Goal: Find specific page/section: Find specific page/section

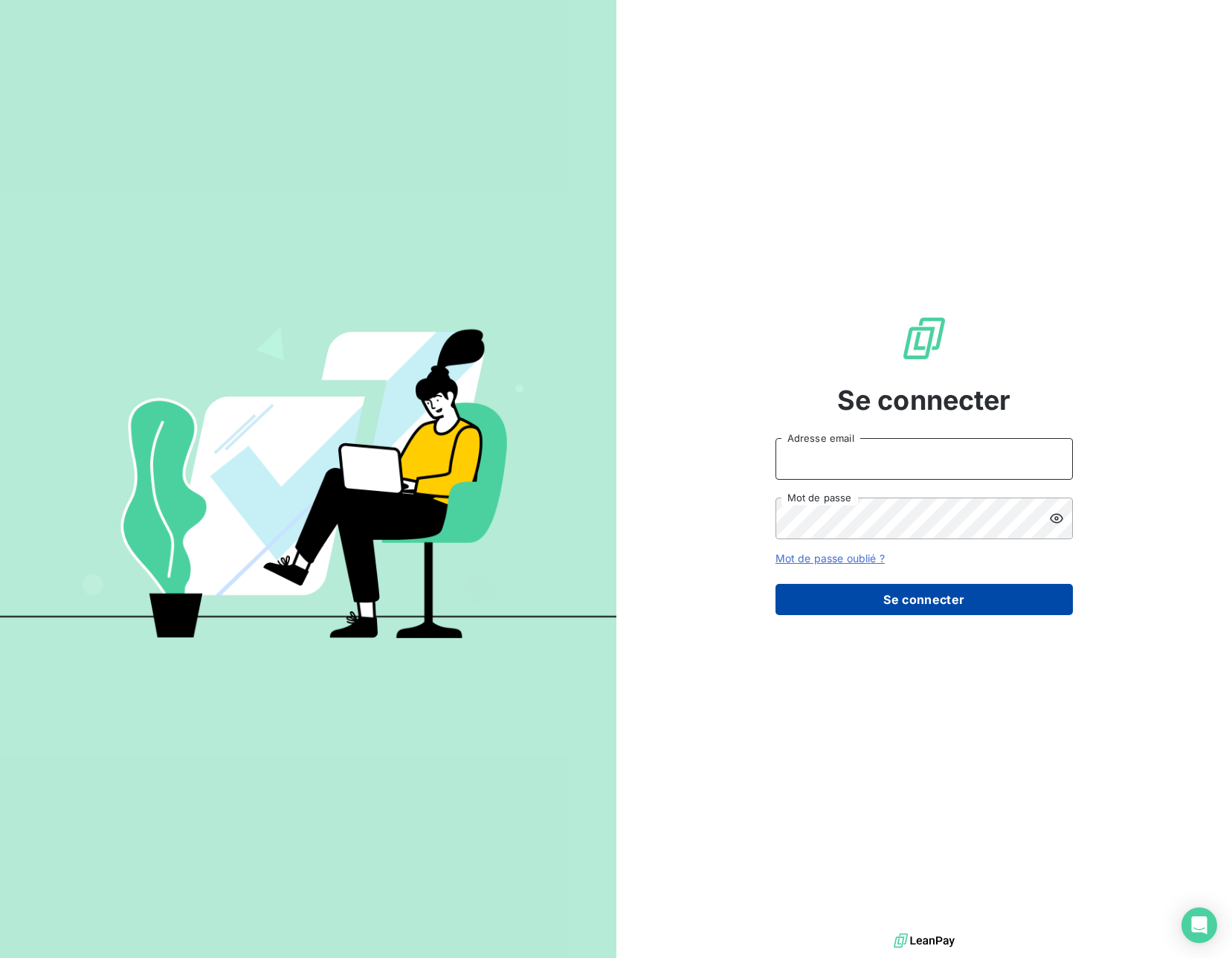
type input "[PERSON_NAME][EMAIL_ADDRESS][PERSON_NAME][DOMAIN_NAME]"
click at [906, 591] on button "Se connecter" at bounding box center [924, 599] width 298 height 31
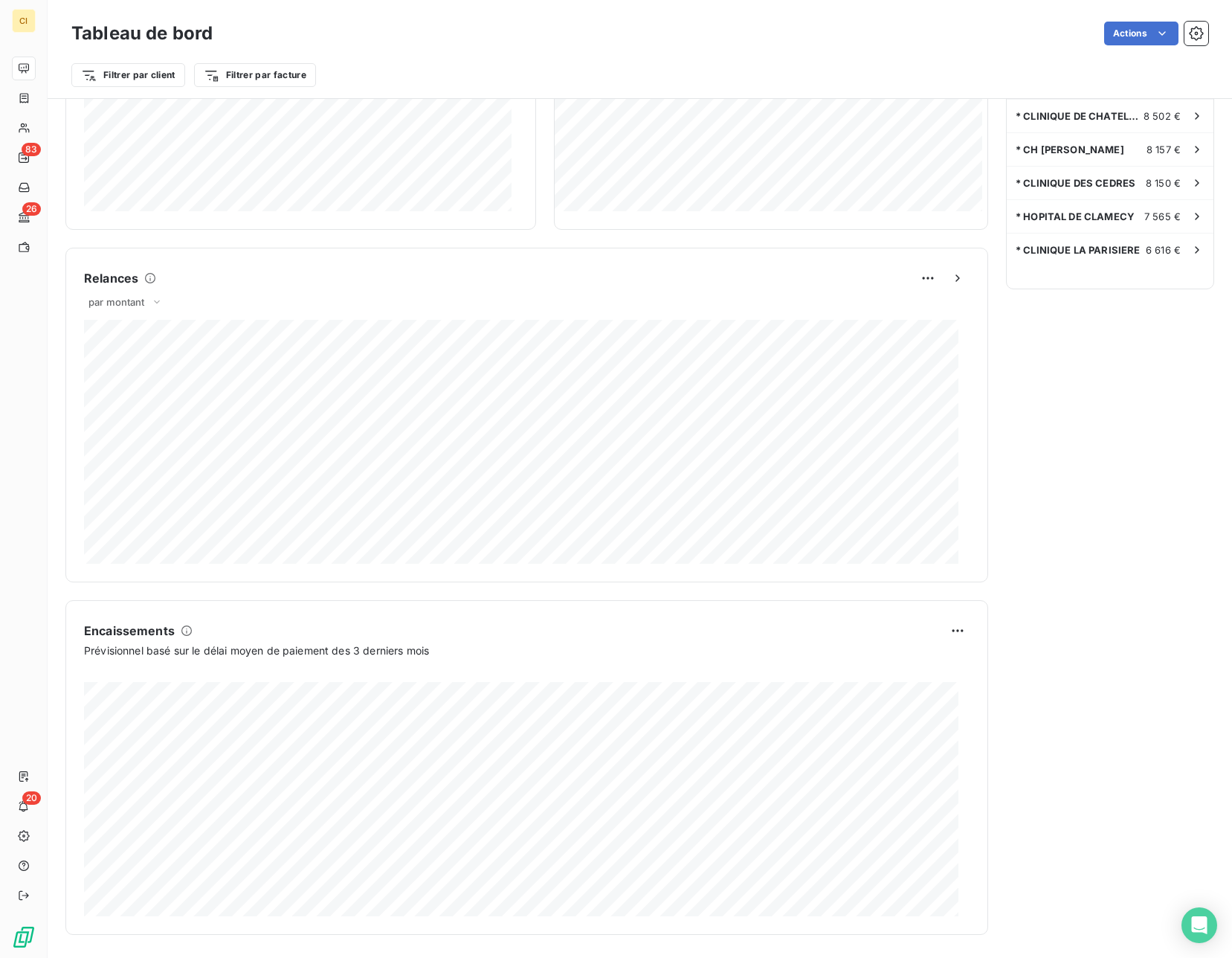
scroll to position [492, 0]
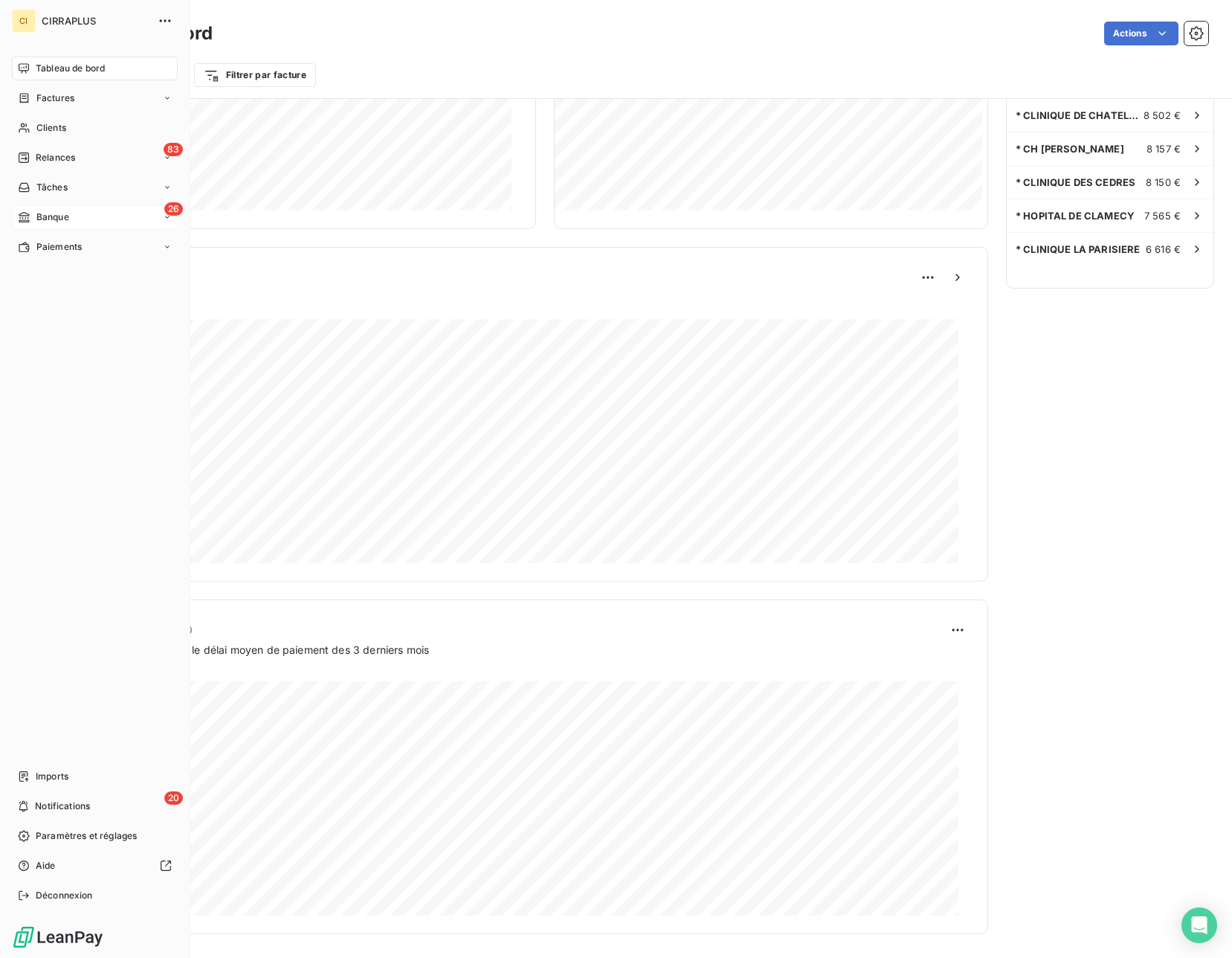
click at [32, 216] on div "Banque" at bounding box center [43, 217] width 51 height 13
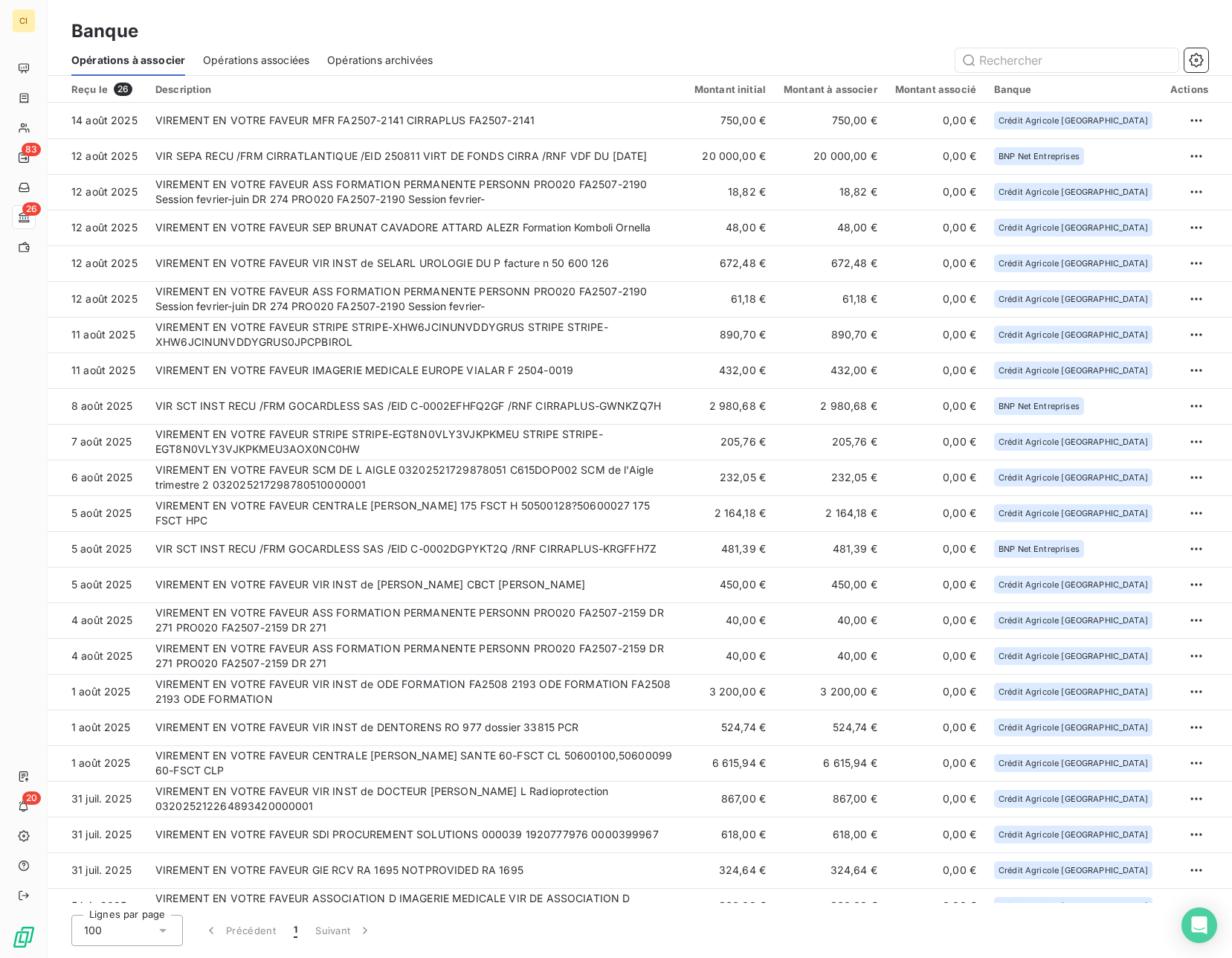
click at [292, 68] on div "Opérations associées" at bounding box center [256, 60] width 107 height 31
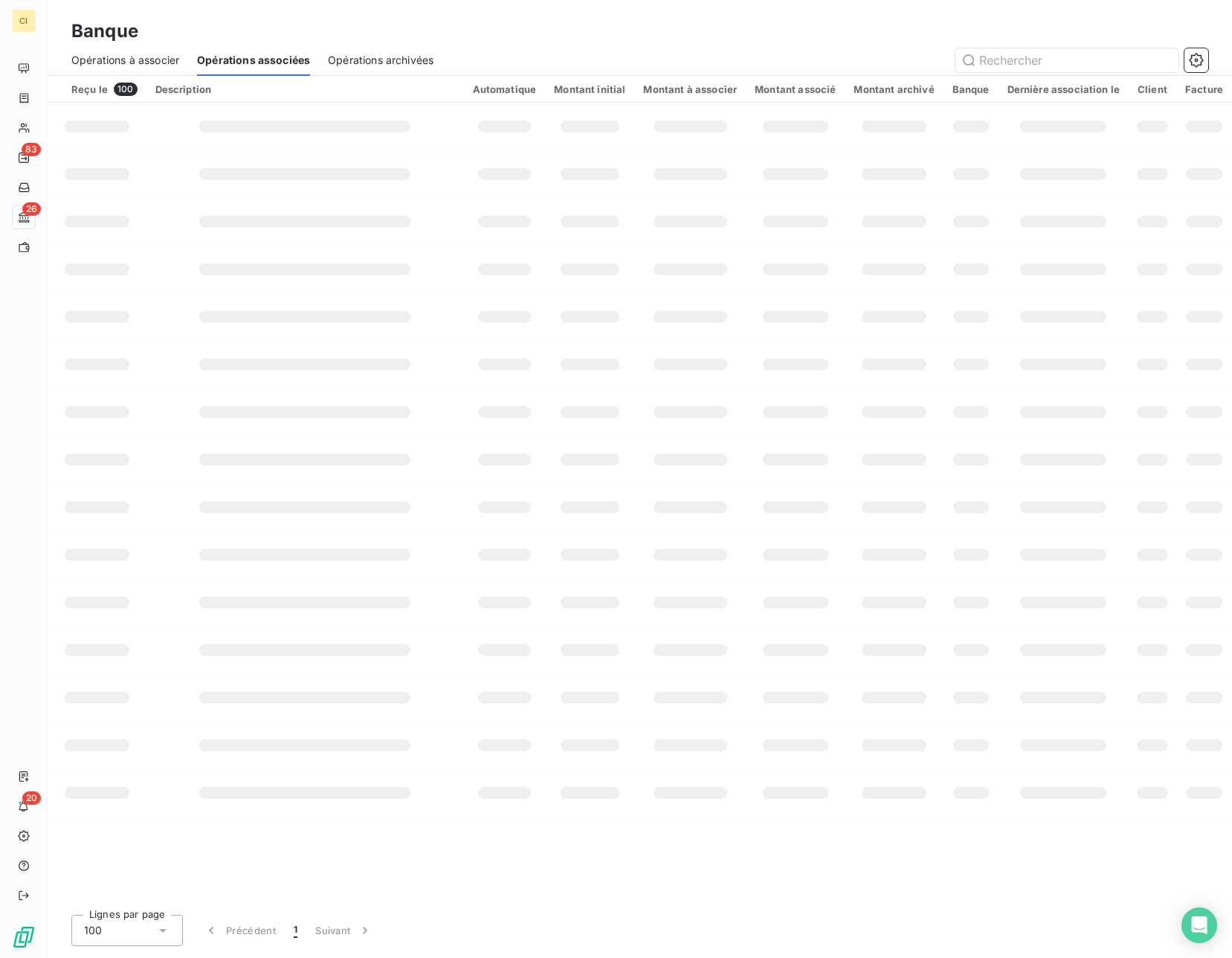
click at [161, 55] on span "Opérations à associer" at bounding box center [125, 60] width 108 height 15
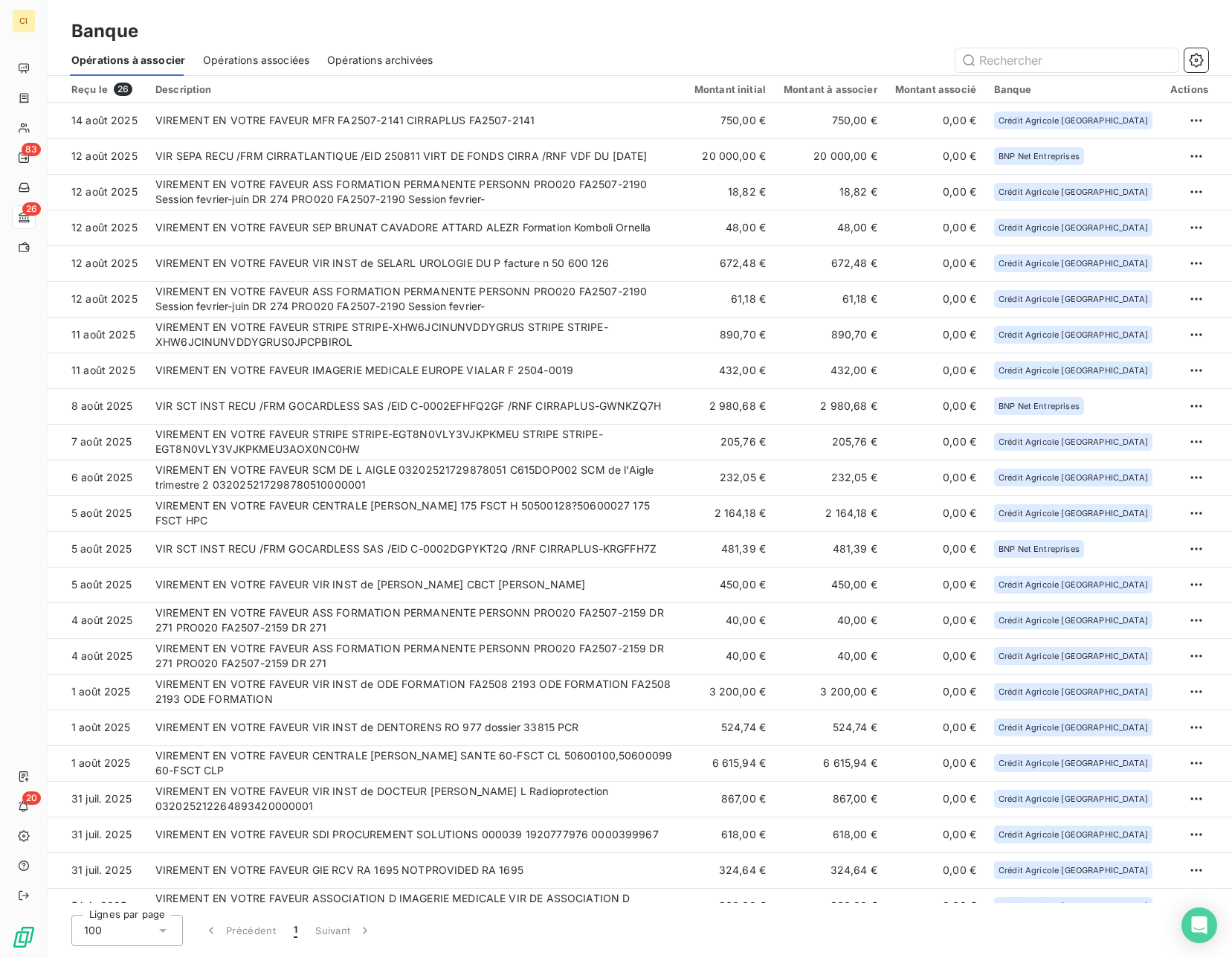
click at [222, 62] on span "Opérations associées" at bounding box center [256, 60] width 107 height 15
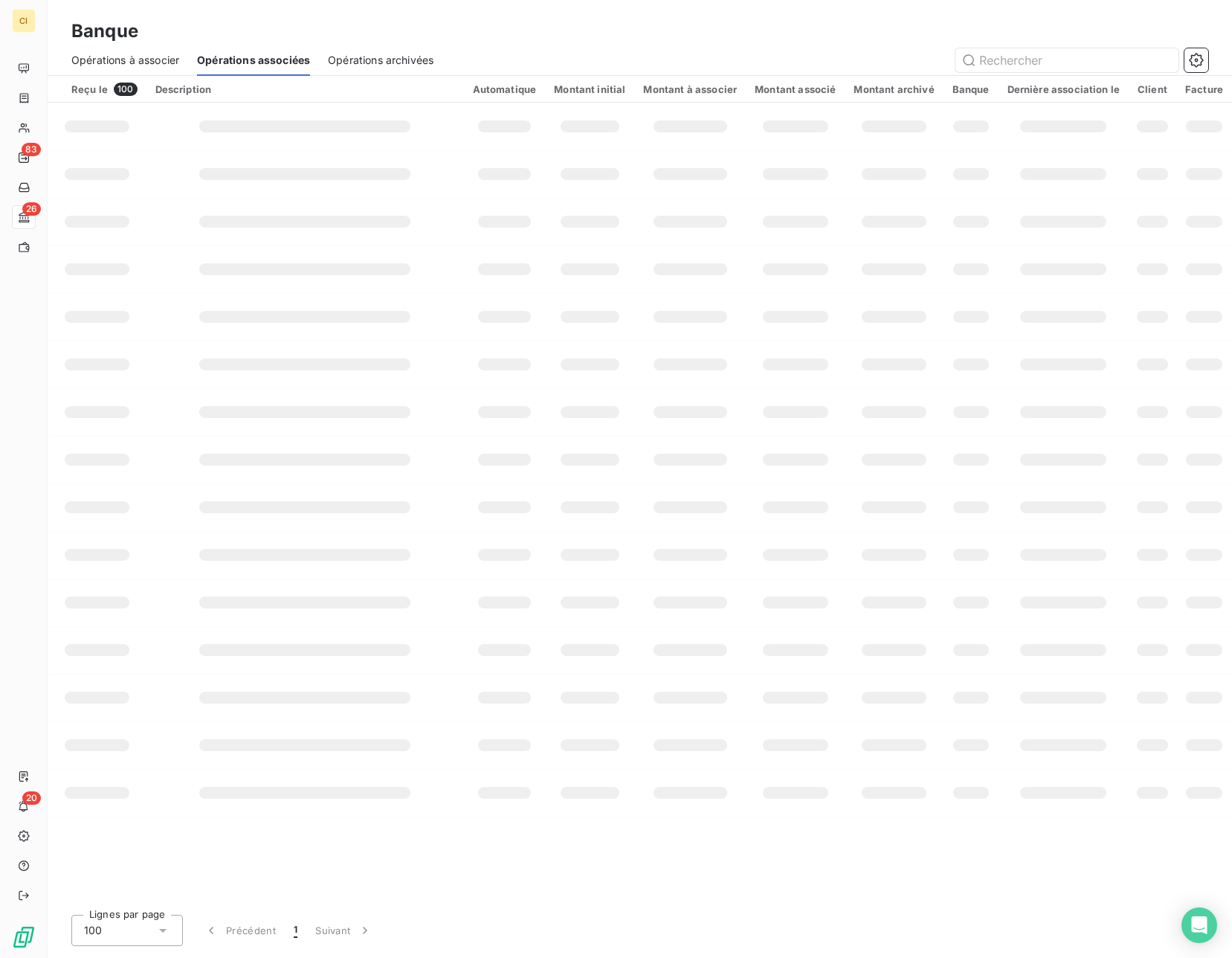
click at [373, 62] on span "Opérations archivées" at bounding box center [381, 60] width 106 height 15
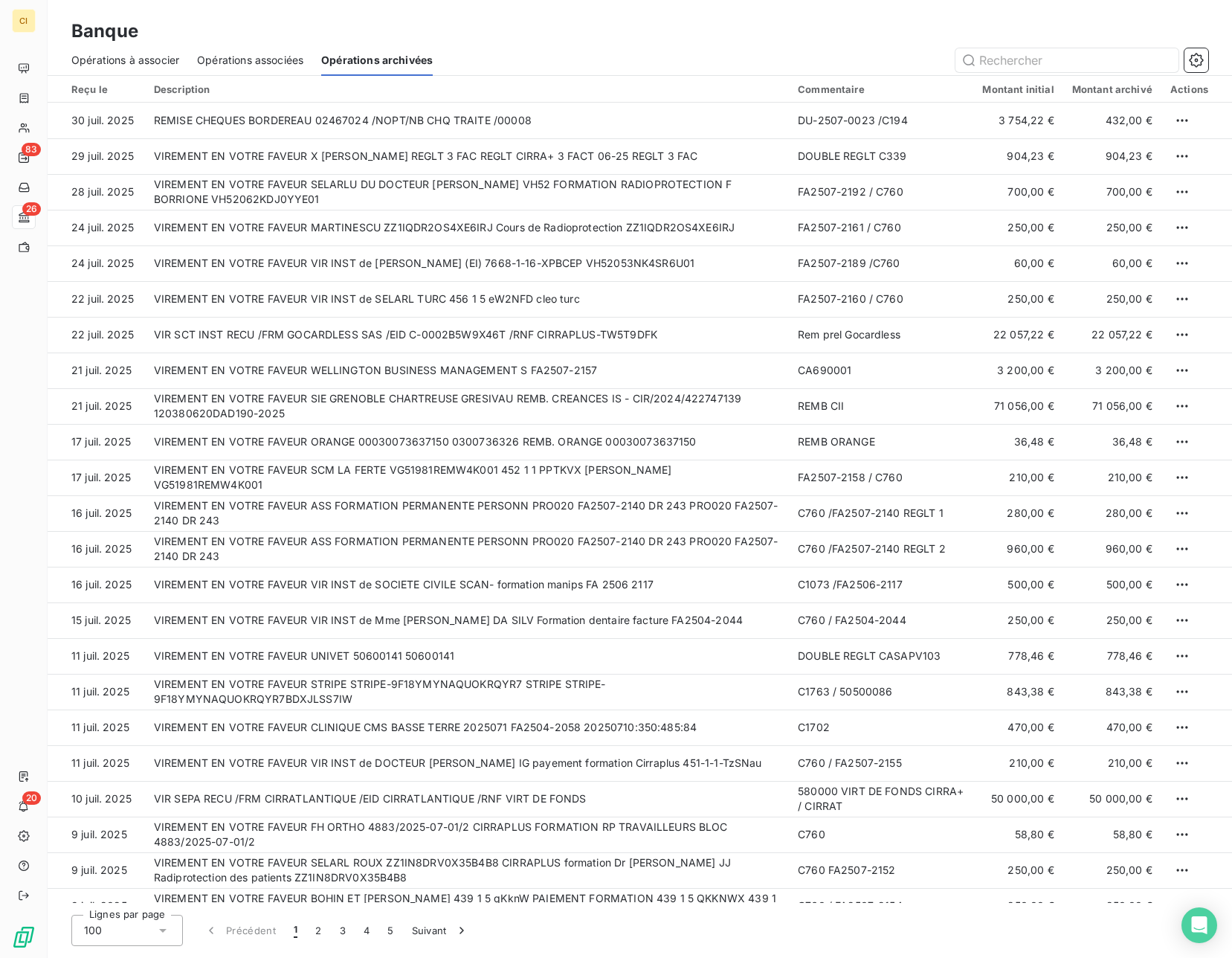
click at [291, 64] on span "Opérations associées" at bounding box center [250, 60] width 107 height 15
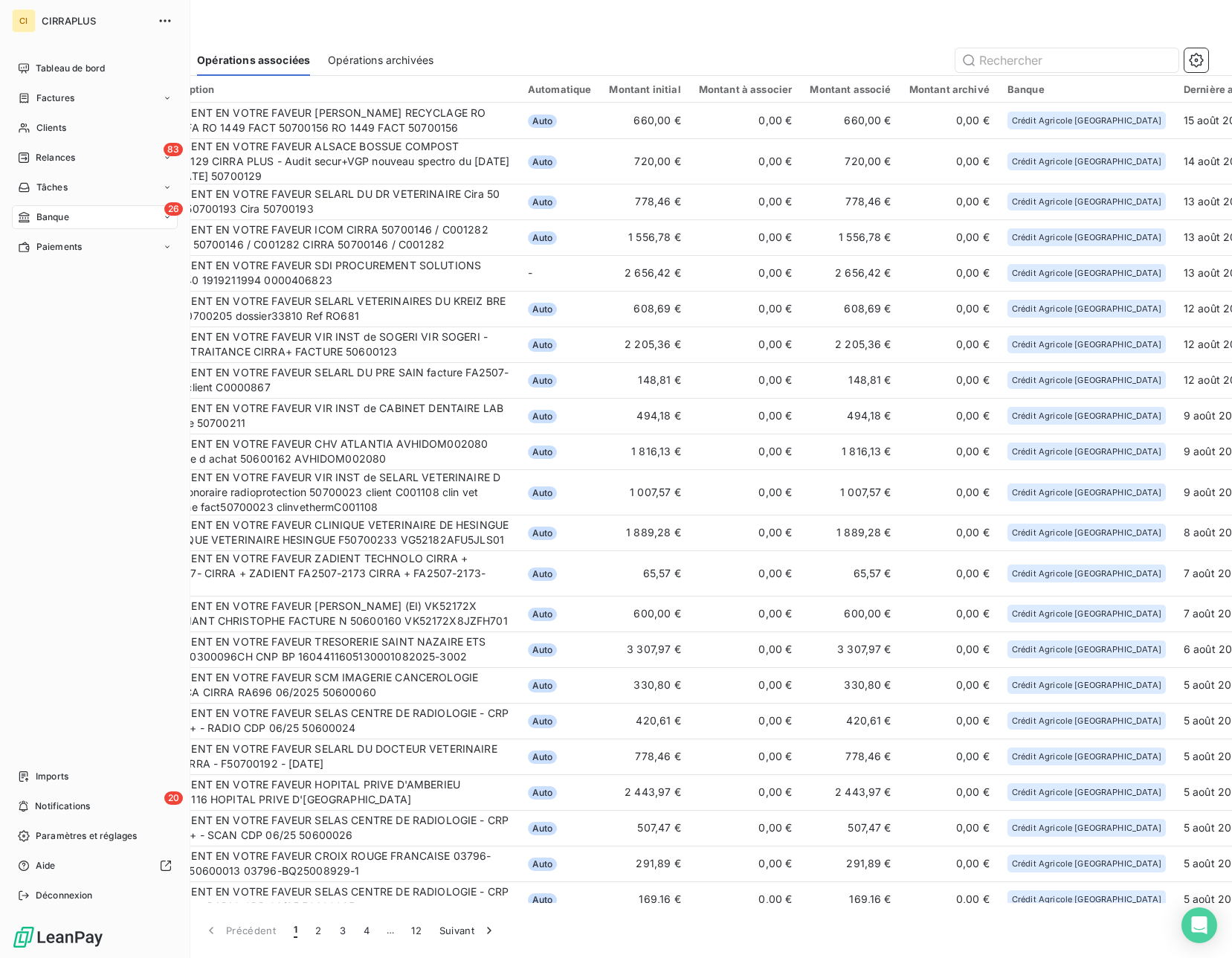
click at [55, 216] on span "Banque" at bounding box center [52, 217] width 33 height 13
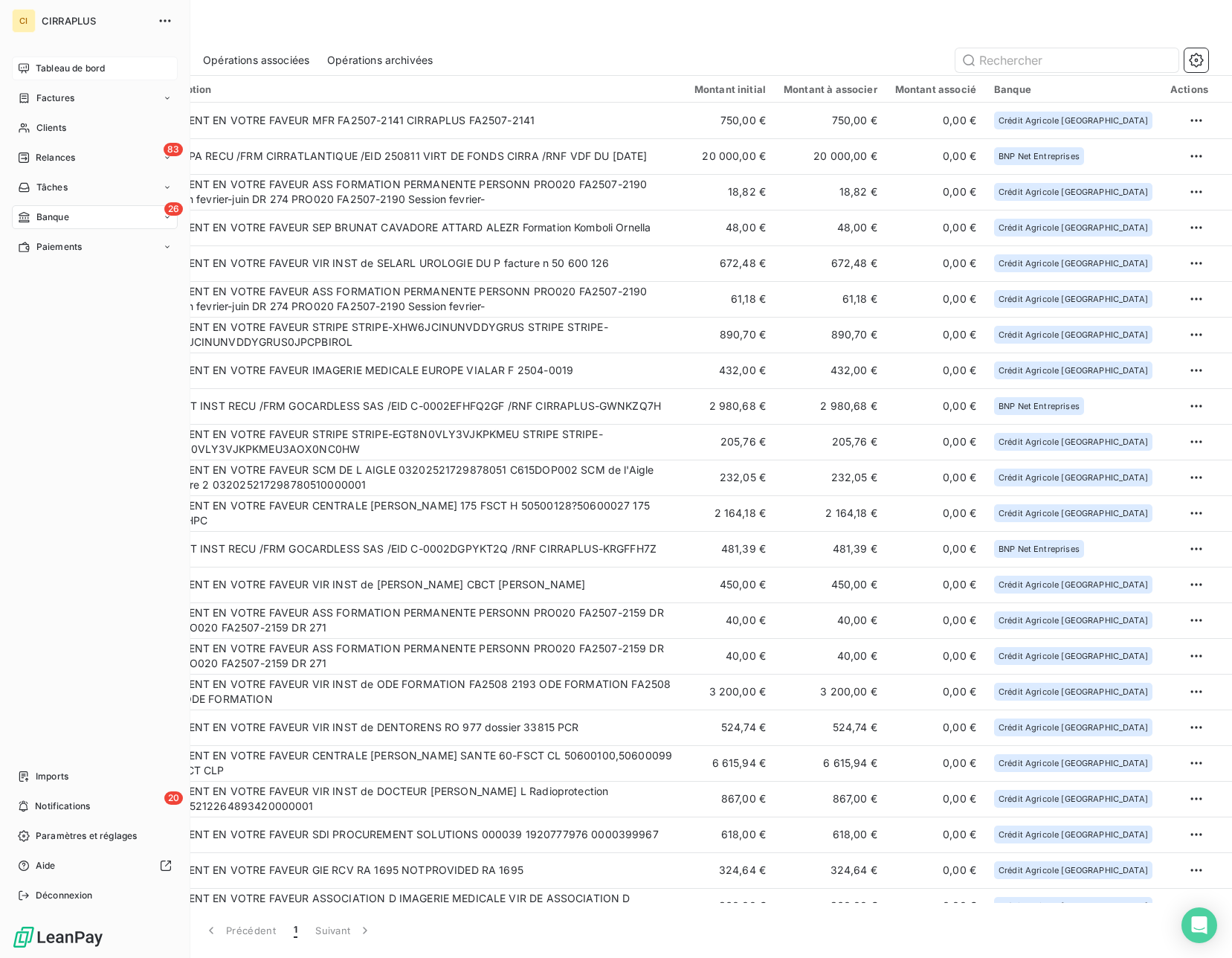
click at [26, 60] on div "Tableau de bord" at bounding box center [95, 68] width 166 height 23
